Goal: Find specific page/section: Find specific page/section

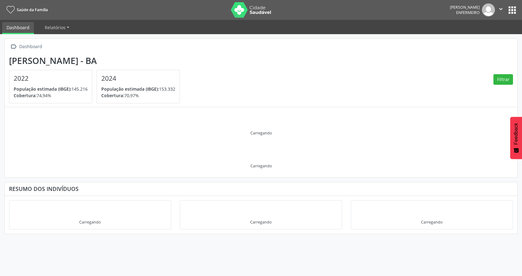
click at [512, 11] on button "apps" at bounding box center [512, 10] width 11 height 11
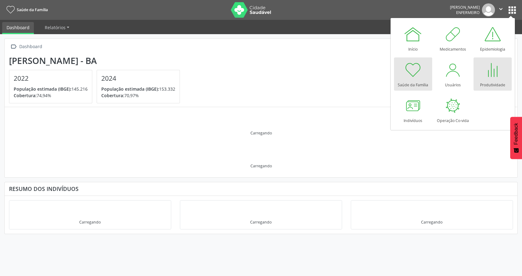
click at [494, 78] on div at bounding box center [492, 70] width 19 height 19
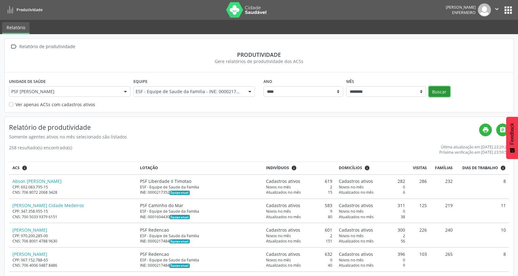
drag, startPoint x: 440, startPoint y: 92, endPoint x: 287, endPoint y: 96, distance: 153.3
click at [440, 92] on button "Buscar" at bounding box center [438, 91] width 21 height 11
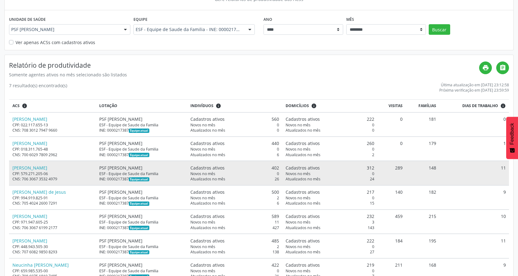
scroll to position [82, 0]
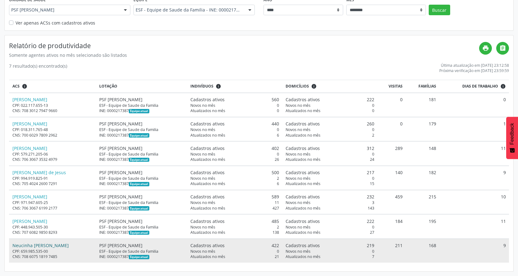
click at [50, 246] on link "Neucinha [PERSON_NAME]" at bounding box center [40, 246] width 56 height 6
